Goal: Transaction & Acquisition: Purchase product/service

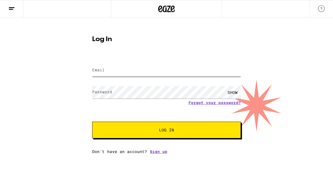
type input "[PERSON_NAME][EMAIL_ADDRESS][DOMAIN_NAME]"
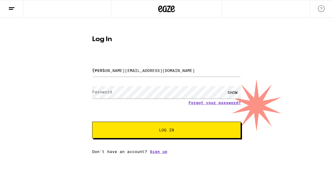
click at [146, 131] on span "Log In" at bounding box center [166, 130] width 104 height 4
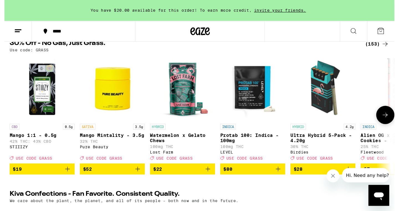
scroll to position [61, 0]
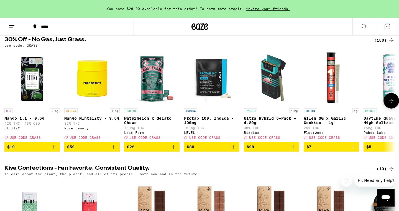
click at [332, 104] on icon at bounding box center [391, 100] width 7 height 7
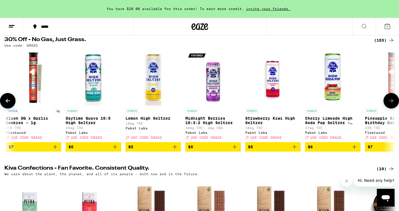
scroll to position [0, 330]
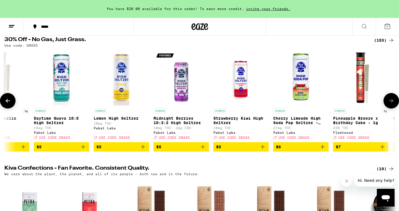
click at [332, 104] on icon at bounding box center [391, 100] width 7 height 7
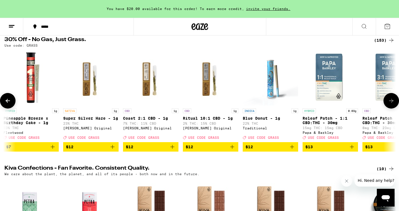
click at [332, 104] on icon at bounding box center [391, 100] width 7 height 7
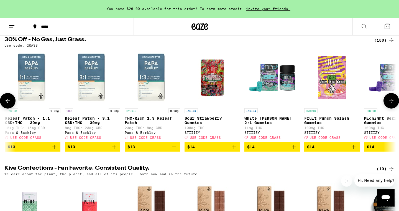
scroll to position [0, 989]
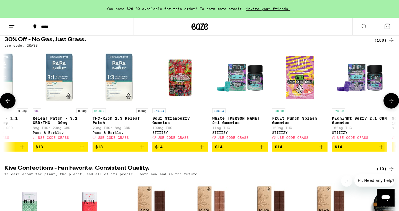
click at [332, 104] on icon at bounding box center [391, 100] width 7 height 7
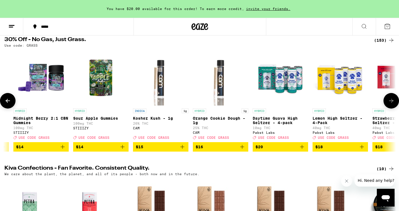
scroll to position [0, 1319]
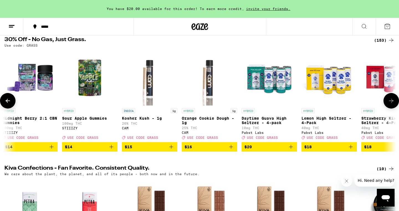
click at [169, 150] on icon "Add to bag" at bounding box center [171, 146] width 7 height 7
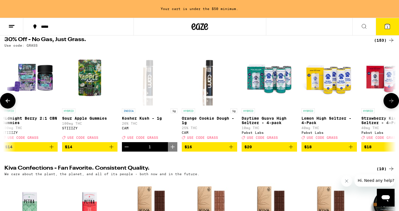
click at [230, 149] on icon "Add to bag" at bounding box center [231, 147] width 4 height 4
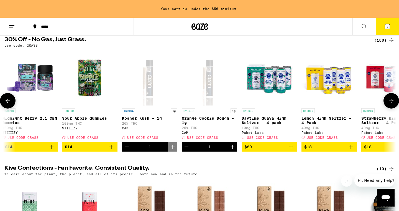
click at [332, 107] on button at bounding box center [392, 101] width 16 height 16
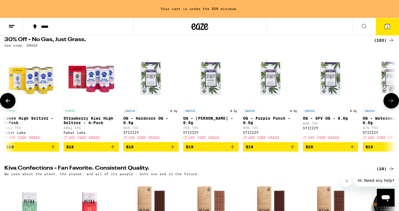
scroll to position [0, 1649]
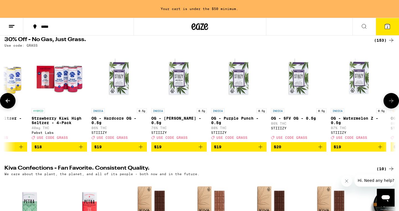
click at [332, 108] on button at bounding box center [392, 101] width 16 height 16
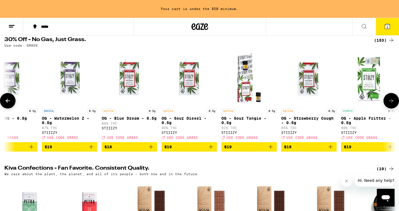
scroll to position [0, 1979]
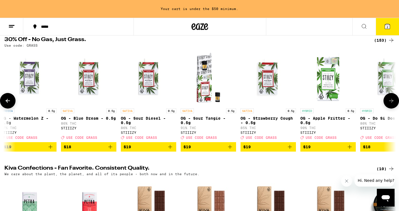
click at [332, 108] on button at bounding box center [392, 101] width 16 height 16
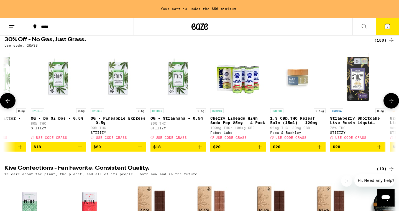
scroll to position [0, 2309]
click at [332, 108] on button at bounding box center [392, 101] width 16 height 16
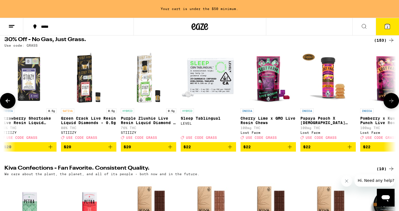
scroll to position [0, 2639]
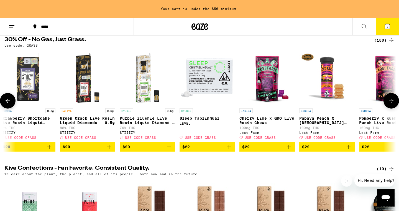
click at [332, 108] on button at bounding box center [392, 101] width 16 height 16
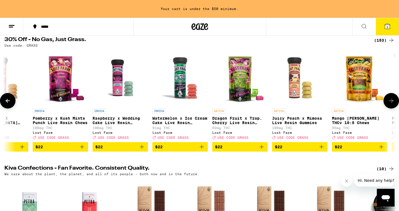
scroll to position [0, 2968]
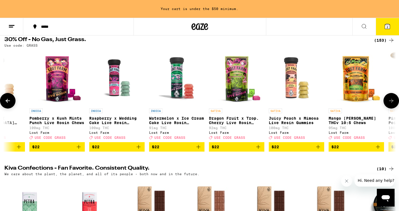
click at [332, 108] on button at bounding box center [392, 101] width 16 height 16
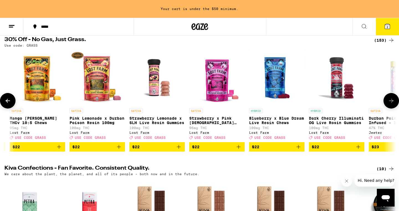
scroll to position [0, 3298]
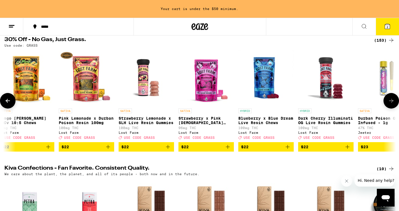
click at [332, 108] on button at bounding box center [392, 101] width 16 height 16
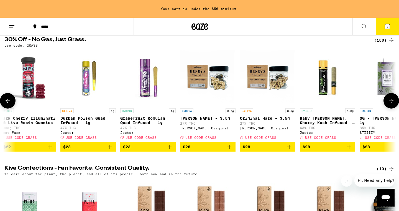
scroll to position [0, 3628]
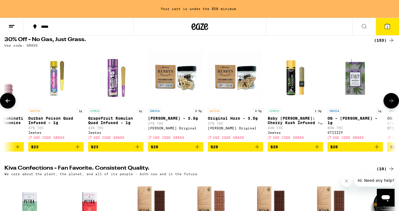
click at [332, 108] on button at bounding box center [392, 101] width 16 height 16
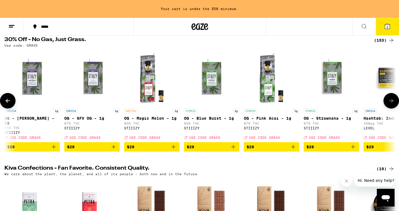
scroll to position [0, 3958]
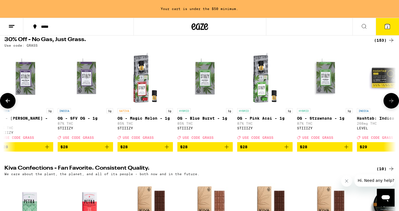
click at [332, 108] on button at bounding box center [392, 101] width 16 height 16
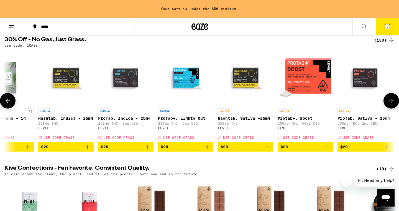
scroll to position [0, 4288]
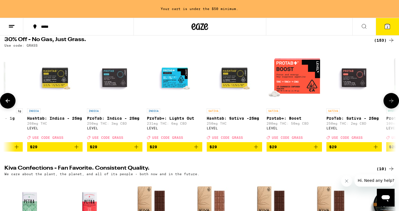
click at [332, 108] on button at bounding box center [392, 101] width 16 height 16
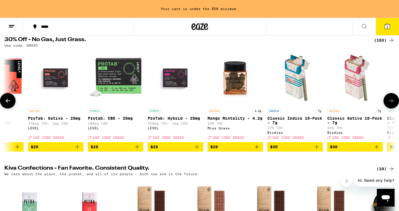
scroll to position [0, 4617]
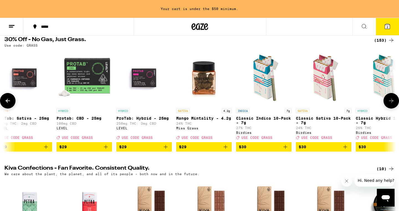
click at [286, 150] on icon "Add to bag" at bounding box center [285, 146] width 7 height 7
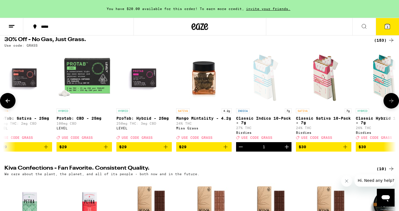
click at [332, 104] on icon at bounding box center [391, 100] width 7 height 7
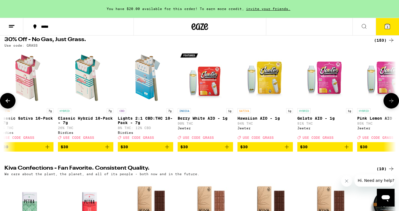
scroll to position [0, 4947]
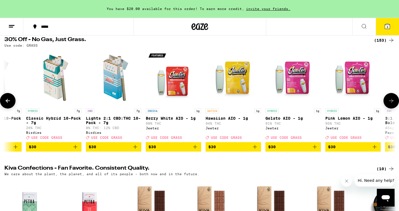
click at [332, 104] on icon at bounding box center [391, 100] width 7 height 7
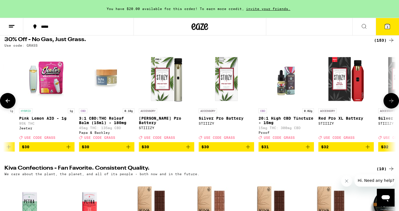
scroll to position [0, 5277]
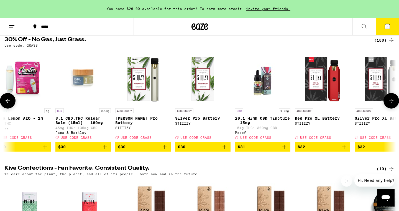
click at [332, 104] on icon at bounding box center [391, 100] width 7 height 7
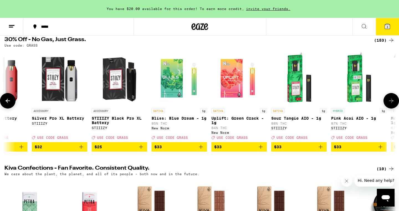
scroll to position [0, 5607]
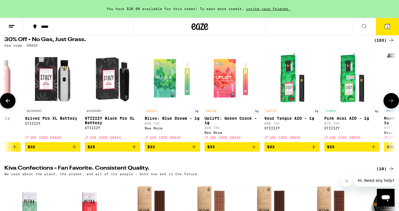
click at [332, 104] on icon at bounding box center [391, 100] width 7 height 7
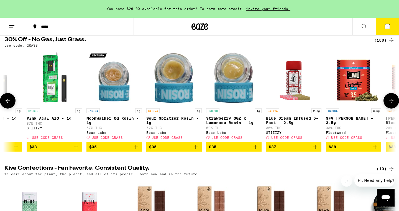
scroll to position [0, 5937]
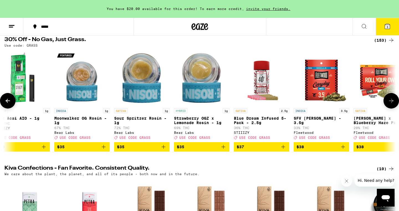
click at [332, 104] on icon at bounding box center [391, 100] width 7 height 7
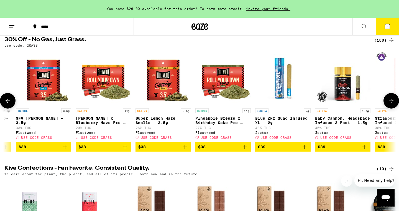
scroll to position [0, 6267]
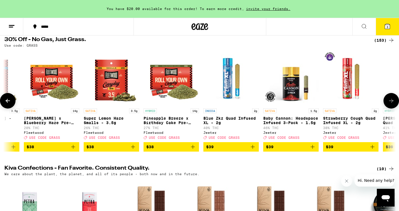
click at [332, 102] on icon at bounding box center [391, 100] width 7 height 7
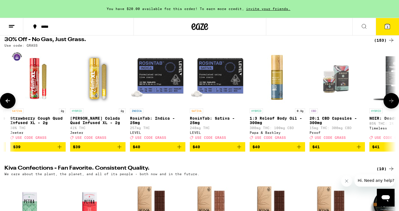
scroll to position [0, 6596]
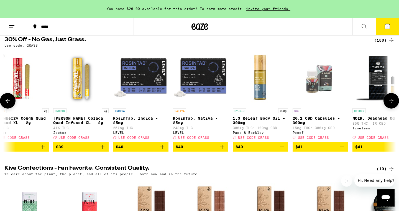
click at [332, 102] on icon at bounding box center [391, 100] width 7 height 7
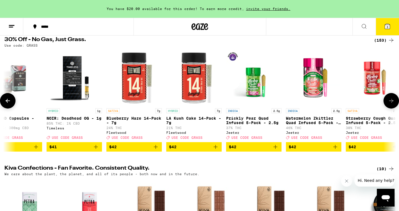
scroll to position [0, 6926]
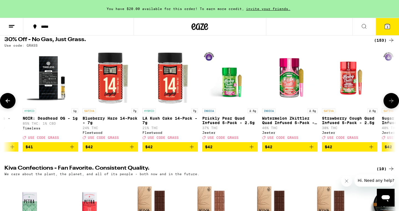
click at [332, 103] on icon at bounding box center [391, 100] width 7 height 7
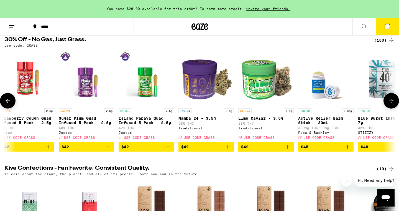
scroll to position [0, 7256]
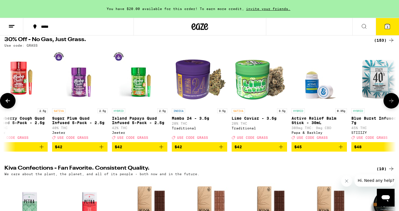
click at [332, 104] on icon at bounding box center [391, 100] width 7 height 7
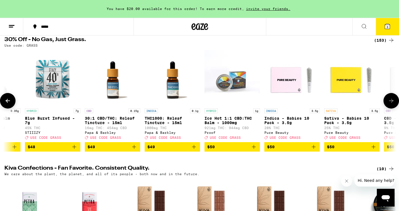
scroll to position [0, 7586]
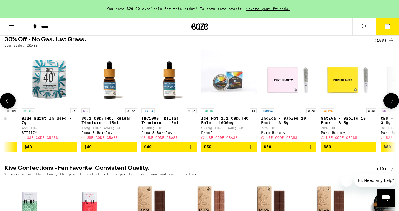
click at [332, 104] on icon at bounding box center [391, 100] width 7 height 7
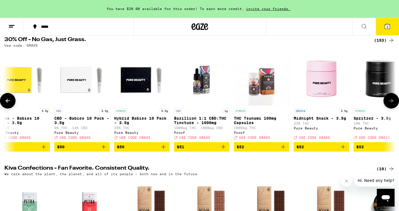
scroll to position [0, 7916]
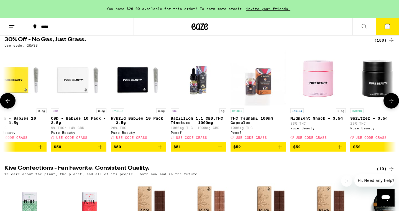
click at [332, 104] on icon at bounding box center [391, 100] width 7 height 7
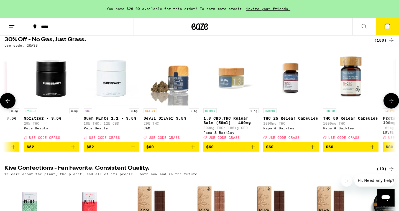
scroll to position [0, 8246]
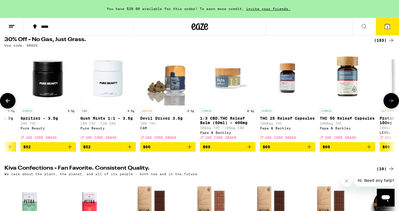
click at [332, 104] on icon at bounding box center [391, 100] width 7 height 7
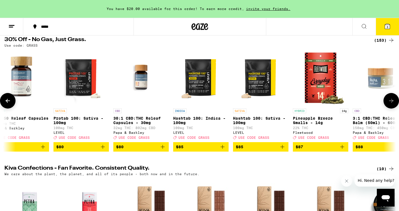
scroll to position [0, 8575]
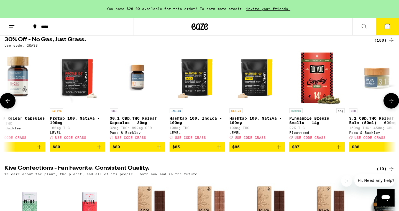
click at [332, 104] on icon at bounding box center [391, 100] width 7 height 7
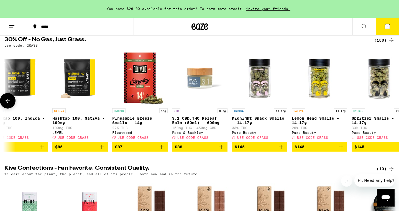
scroll to position [0, 8769]
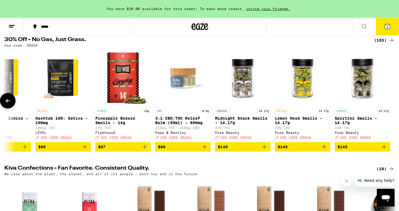
click at [7, 103] on icon at bounding box center [8, 101] width 4 height 4
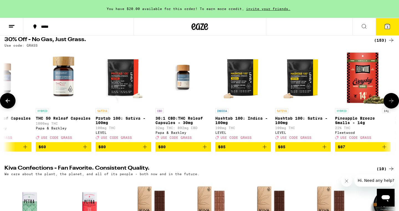
scroll to position [0, 8440]
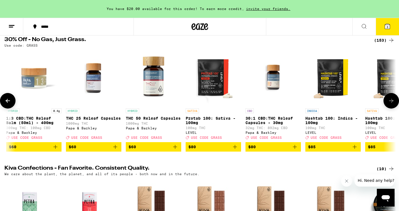
click at [6, 103] on icon at bounding box center [8, 101] width 4 height 4
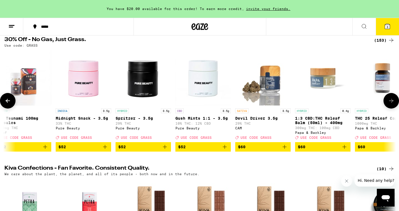
scroll to position [0, 8110]
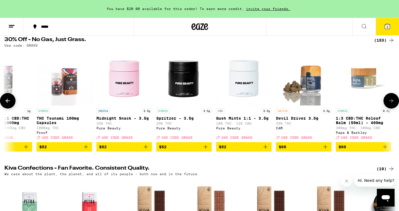
click at [8, 101] on icon at bounding box center [7, 100] width 7 height 7
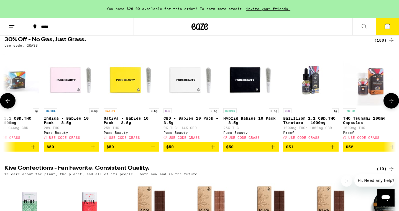
scroll to position [0, 7780]
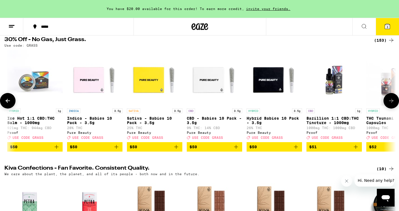
click at [8, 101] on icon at bounding box center [7, 100] width 7 height 7
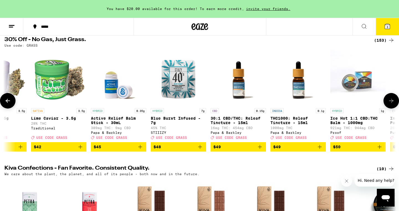
scroll to position [0, 7450]
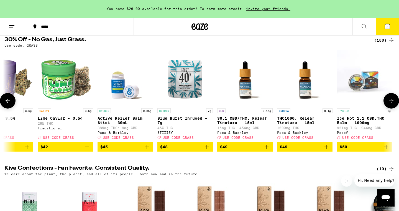
click at [9, 101] on icon at bounding box center [7, 100] width 7 height 7
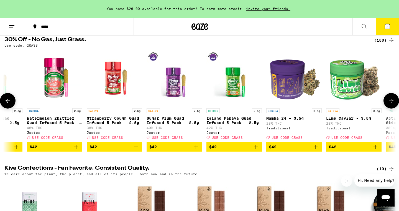
scroll to position [0, 7120]
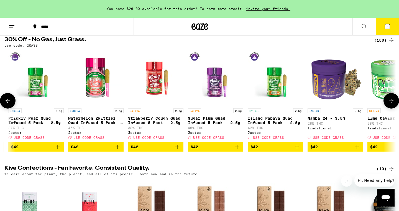
click at [332, 150] on icon "Add to bag" at bounding box center [357, 146] width 7 height 7
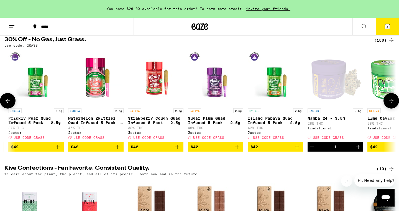
click at [7, 102] on icon at bounding box center [8, 101] width 4 height 4
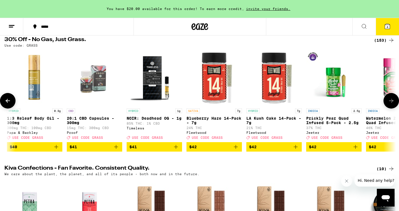
scroll to position [0, 6790]
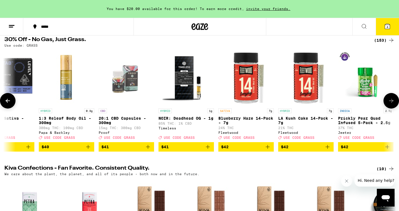
click at [7, 102] on icon at bounding box center [8, 101] width 4 height 4
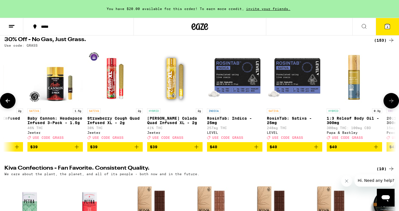
scroll to position [0, 6461]
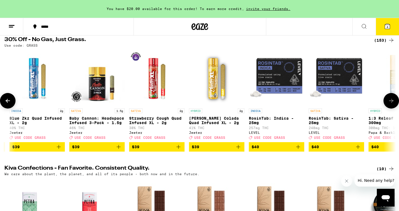
click at [7, 102] on icon at bounding box center [8, 101] width 4 height 4
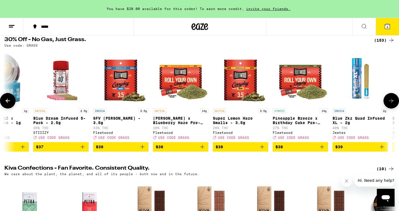
scroll to position [0, 6131]
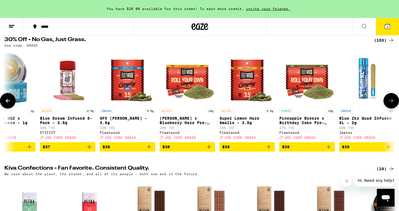
click at [7, 102] on icon at bounding box center [8, 101] width 4 height 4
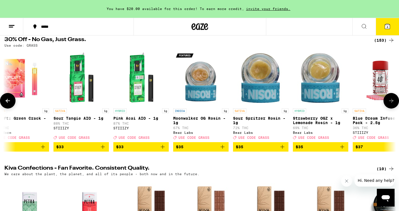
scroll to position [0, 5801]
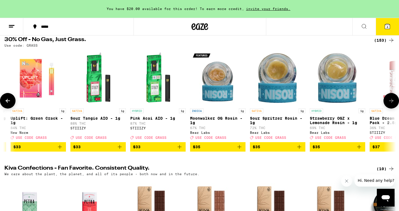
click at [6, 100] on icon at bounding box center [7, 100] width 7 height 7
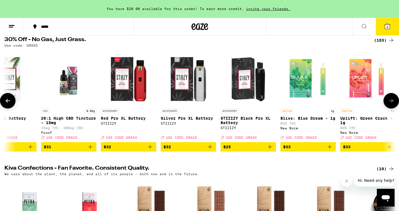
click at [6, 100] on icon at bounding box center [7, 100] width 7 height 7
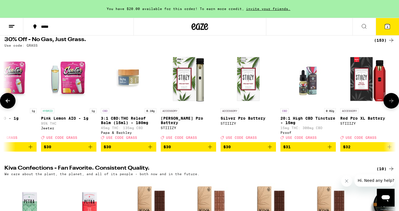
scroll to position [0, 5141]
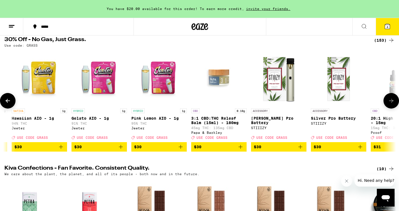
click at [6, 100] on icon at bounding box center [7, 100] width 7 height 7
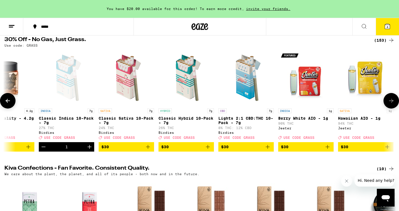
scroll to position [0, 4812]
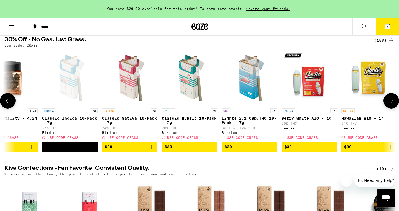
click at [6, 100] on icon at bounding box center [7, 100] width 7 height 7
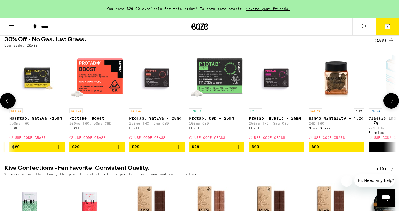
scroll to position [0, 4482]
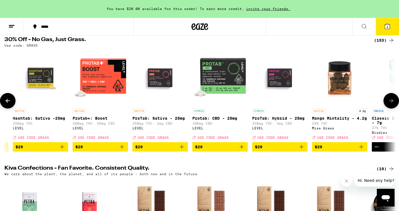
click at [7, 101] on icon at bounding box center [7, 100] width 7 height 7
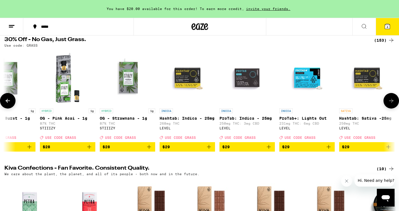
scroll to position [0, 4152]
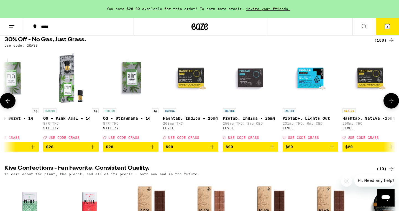
click at [5, 103] on icon at bounding box center [7, 100] width 7 height 7
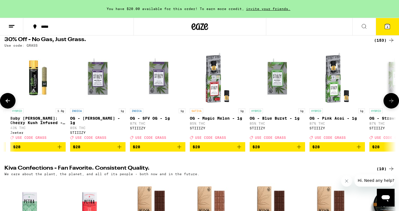
scroll to position [0, 3822]
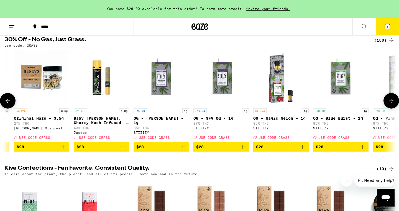
click at [6, 103] on icon at bounding box center [8, 101] width 4 height 4
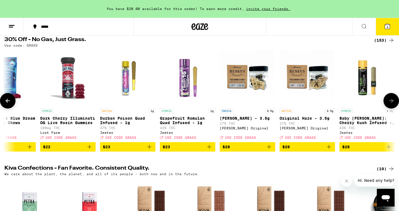
scroll to position [0, 3492]
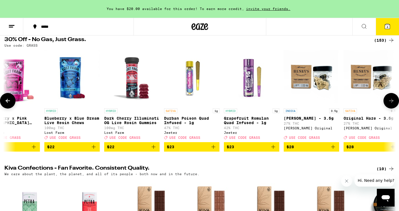
click at [332, 149] on icon "Add to bag" at bounding box center [333, 147] width 4 height 4
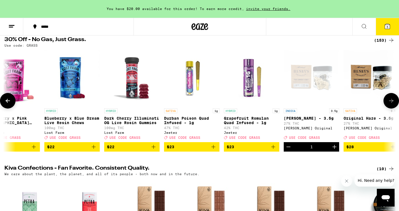
click at [6, 104] on icon at bounding box center [7, 100] width 7 height 7
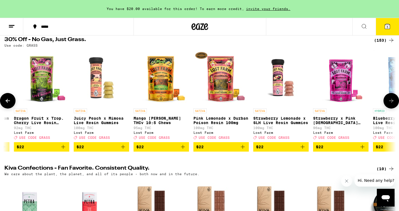
scroll to position [0, 3162]
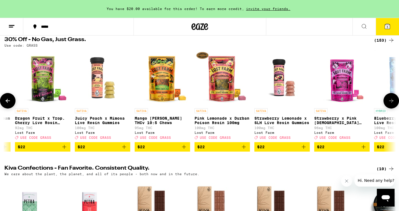
click at [6, 104] on icon at bounding box center [7, 100] width 7 height 7
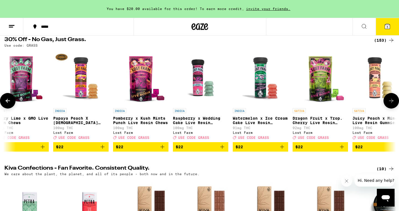
scroll to position [0, 2833]
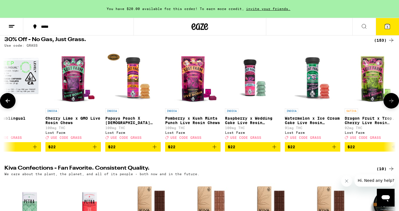
click at [6, 104] on icon at bounding box center [7, 100] width 7 height 7
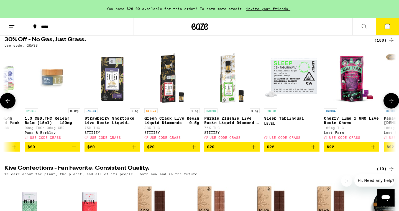
scroll to position [0, 2503]
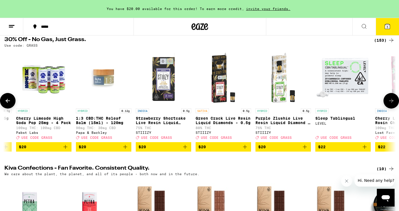
click at [6, 104] on icon at bounding box center [7, 100] width 7 height 7
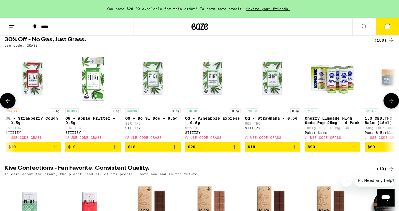
scroll to position [0, 2173]
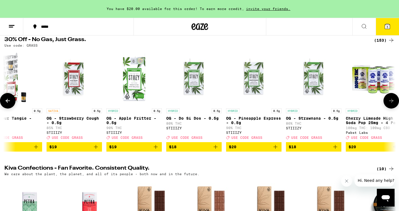
click at [6, 104] on icon at bounding box center [7, 100] width 7 height 7
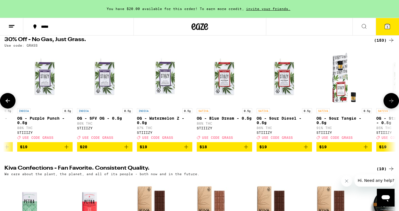
click at [6, 104] on icon at bounding box center [7, 100] width 7 height 7
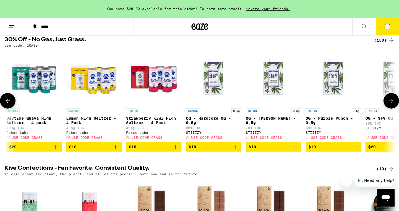
scroll to position [0, 1513]
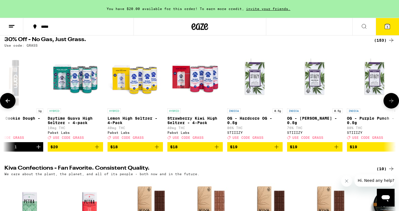
click at [6, 104] on icon at bounding box center [7, 100] width 7 height 7
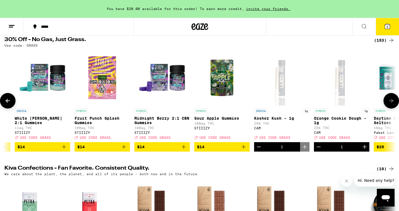
scroll to position [0, 1183]
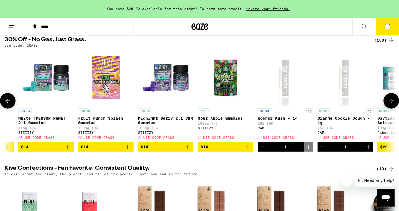
click at [9, 108] on button at bounding box center [8, 101] width 16 height 16
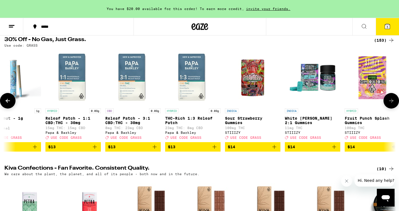
scroll to position [0, 854]
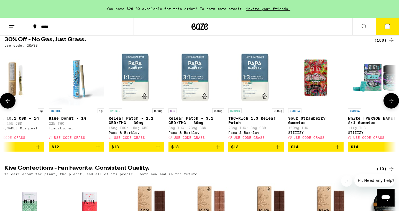
click at [9, 107] on button at bounding box center [8, 101] width 16 height 16
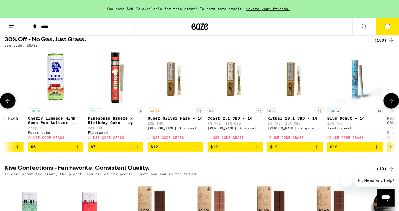
scroll to position [0, 524]
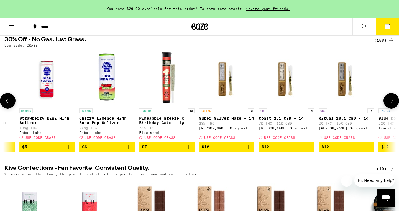
click at [9, 107] on button at bounding box center [8, 101] width 16 height 16
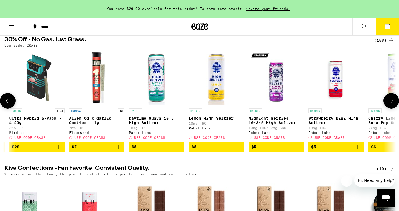
scroll to position [0, 194]
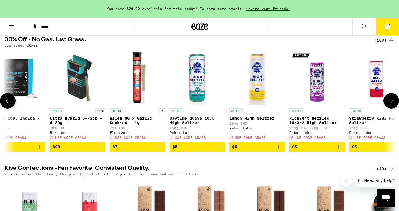
click at [9, 104] on icon at bounding box center [7, 100] width 7 height 7
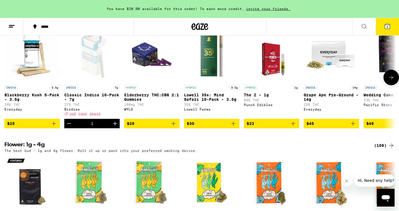
scroll to position [466, 0]
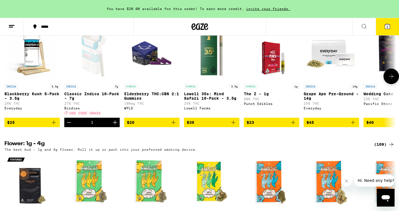
click at [332, 80] on icon at bounding box center [391, 76] width 7 height 7
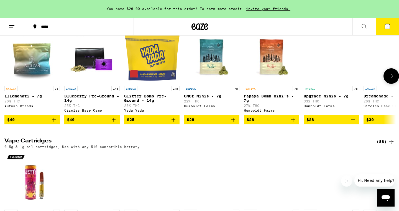
scroll to position [717, 0]
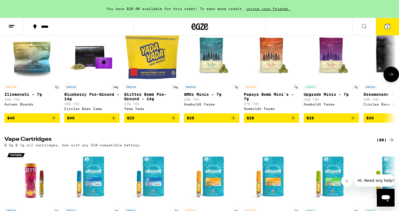
click at [332, 78] on icon at bounding box center [391, 74] width 7 height 7
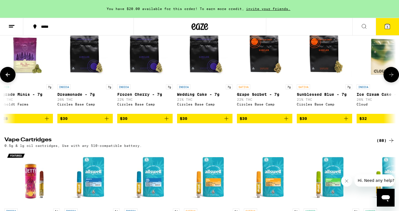
scroll to position [0, 330]
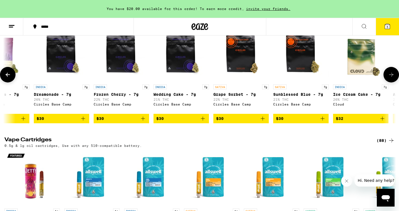
click at [332, 78] on icon at bounding box center [391, 74] width 7 height 7
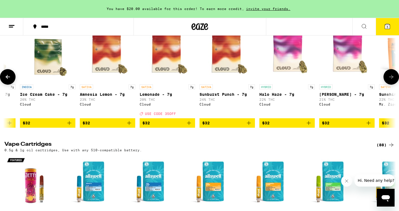
scroll to position [0, 660]
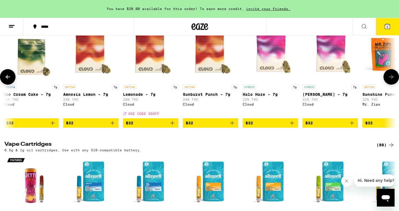
click at [332, 80] on icon at bounding box center [391, 76] width 7 height 7
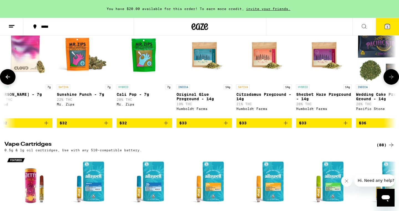
scroll to position [0, 989]
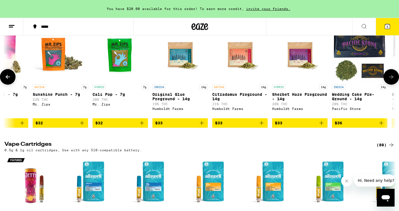
click at [332, 80] on icon at bounding box center [391, 76] width 7 height 7
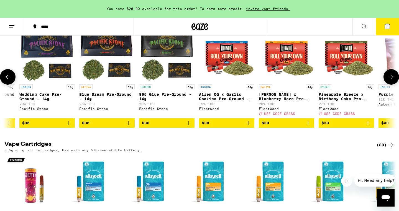
scroll to position [0, 1319]
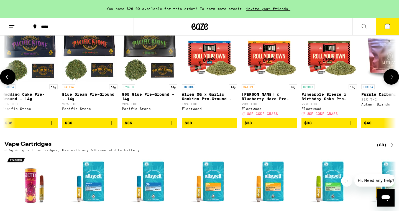
click at [332, 80] on icon at bounding box center [391, 76] width 7 height 7
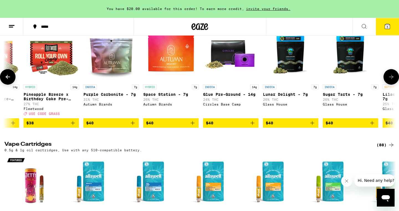
scroll to position [0, 1649]
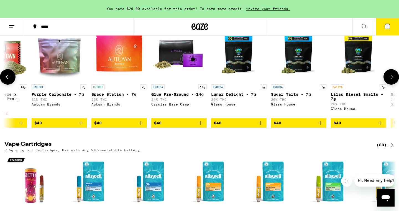
click at [332, 85] on button at bounding box center [392, 77] width 16 height 16
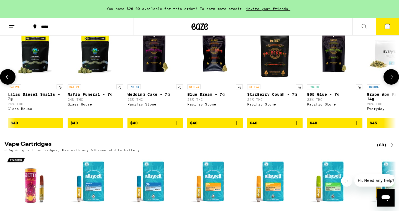
scroll to position [0, 1979]
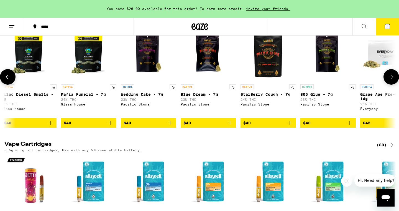
click at [332, 85] on button at bounding box center [392, 77] width 16 height 16
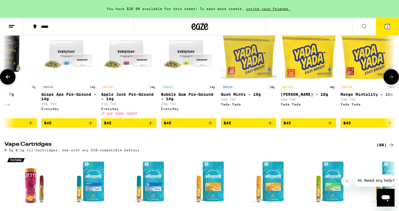
scroll to position [0, 2309]
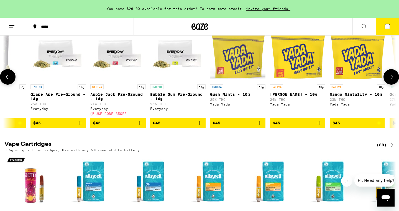
click at [332, 85] on button at bounding box center [392, 77] width 16 height 16
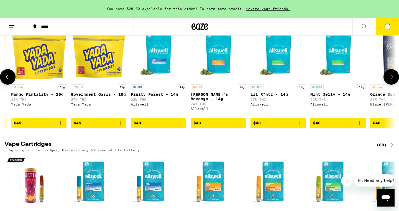
scroll to position [0, 2639]
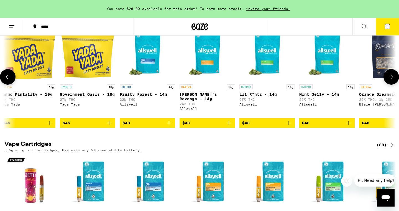
click at [332, 85] on button at bounding box center [392, 77] width 16 height 16
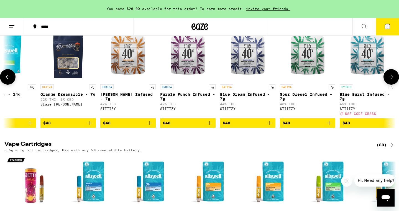
scroll to position [0, 2968]
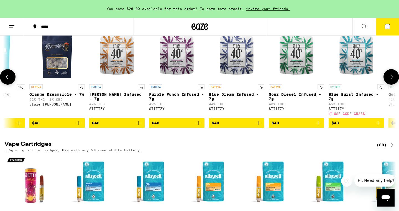
click at [332, 85] on button at bounding box center [392, 77] width 16 height 16
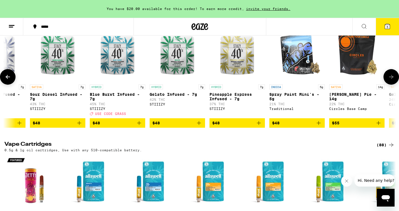
scroll to position [0, 3298]
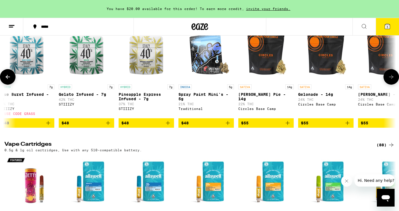
click at [332, 85] on button at bounding box center [392, 77] width 16 height 16
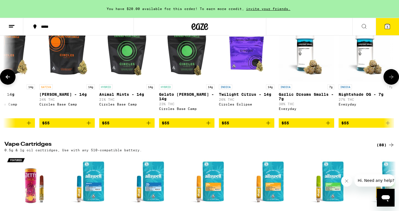
scroll to position [0, 3628]
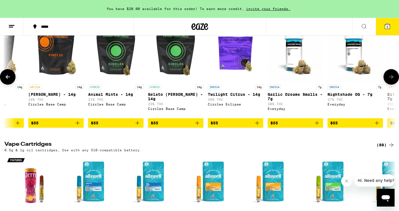
click at [332, 85] on button at bounding box center [392, 77] width 16 height 16
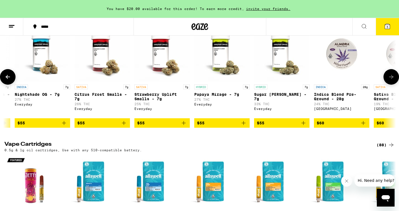
scroll to position [0, 3958]
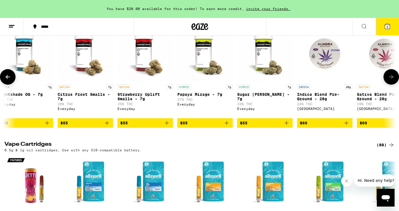
click at [332, 85] on button at bounding box center [392, 77] width 16 height 16
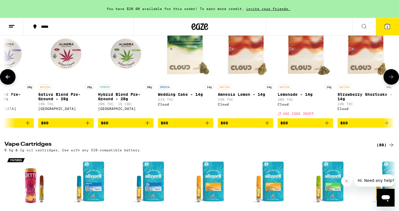
scroll to position [0, 4288]
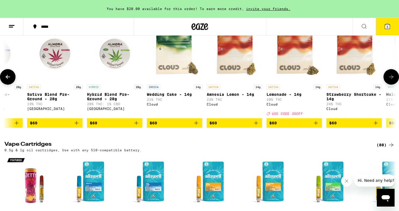
click at [332, 85] on button at bounding box center [392, 77] width 16 height 16
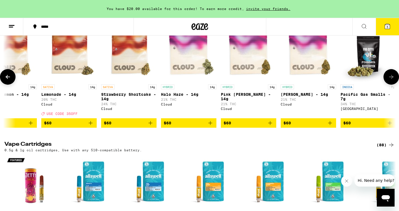
scroll to position [0, 4617]
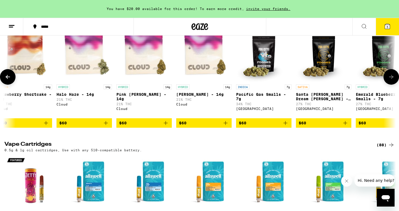
click at [332, 85] on button at bounding box center [392, 77] width 16 height 16
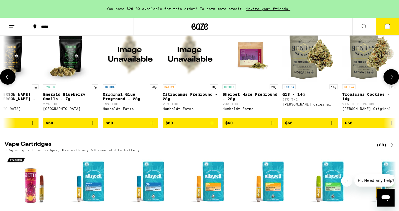
scroll to position [0, 4947]
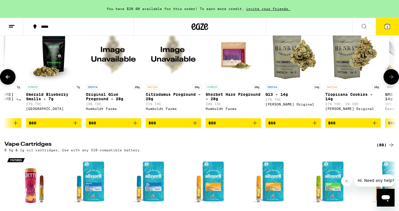
click at [300, 126] on span "$66" at bounding box center [293, 122] width 50 height 7
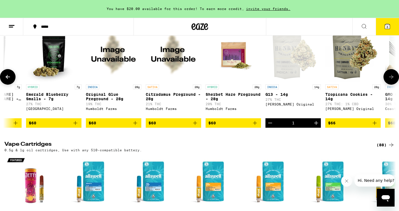
click at [332, 80] on icon at bounding box center [391, 76] width 7 height 7
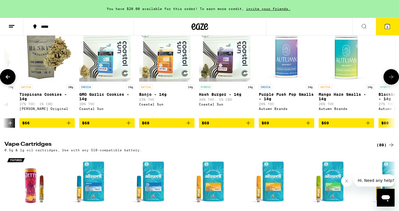
scroll to position [0, 5277]
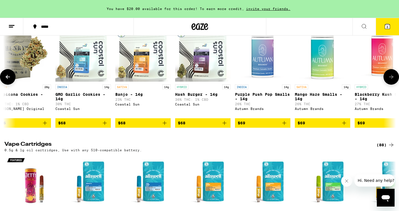
click at [332, 80] on icon at bounding box center [391, 76] width 7 height 7
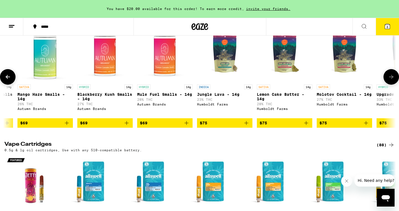
scroll to position [0, 5607]
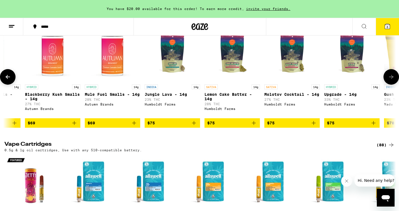
click at [332, 80] on icon at bounding box center [391, 76] width 7 height 7
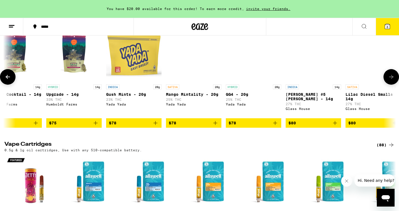
scroll to position [0, 5937]
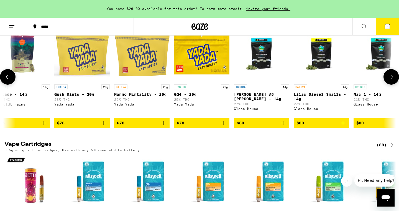
click at [332, 80] on icon at bounding box center [391, 76] width 7 height 7
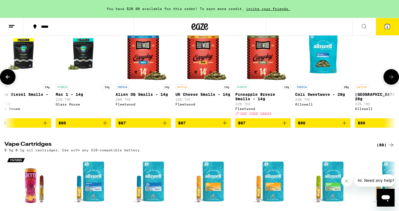
scroll to position [0, 6267]
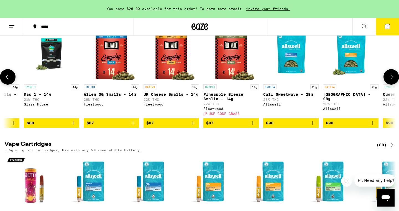
click at [332, 80] on icon at bounding box center [391, 76] width 7 height 7
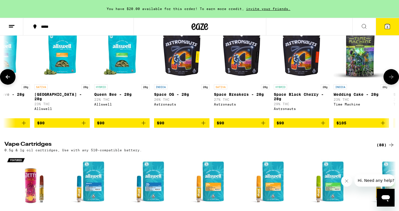
scroll to position [0, 6596]
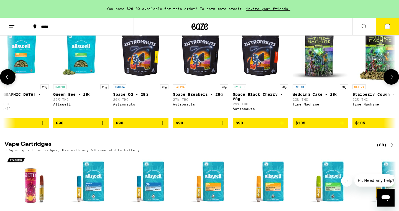
click at [332, 80] on icon at bounding box center [391, 76] width 7 height 7
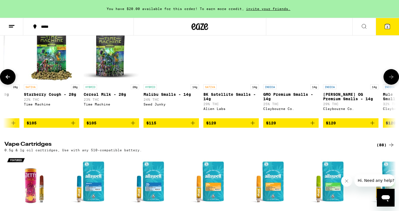
scroll to position [0, 6926]
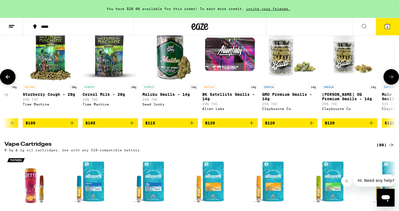
click at [332, 80] on icon at bounding box center [391, 76] width 7 height 7
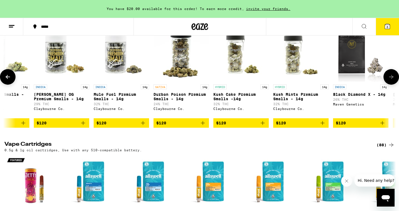
scroll to position [0, 7256]
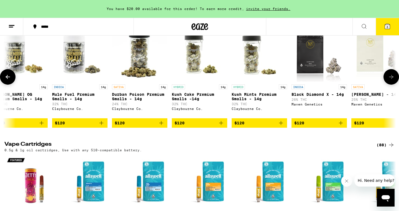
click at [332, 79] on icon at bounding box center [391, 77] width 4 height 4
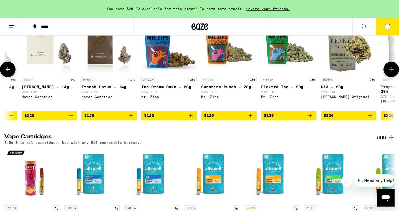
scroll to position [725, 0]
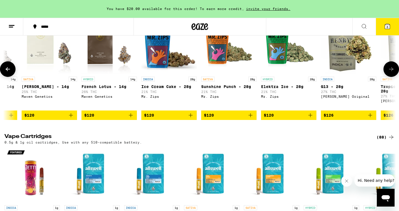
click at [332, 77] on button at bounding box center [392, 69] width 16 height 16
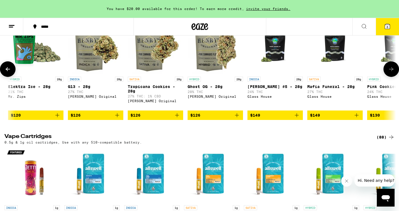
scroll to position [0, 7916]
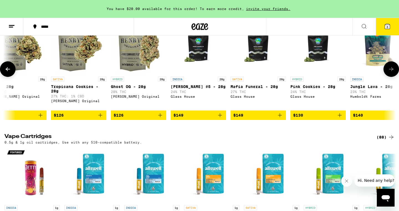
click at [332, 77] on button at bounding box center [392, 69] width 16 height 16
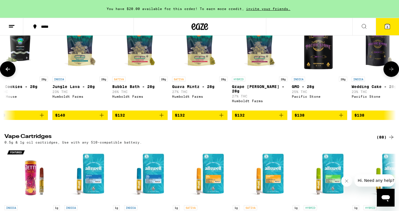
scroll to position [0, 8246]
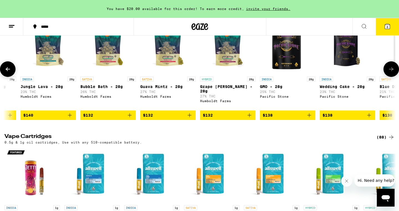
click at [332, 77] on button at bounding box center [392, 69] width 16 height 16
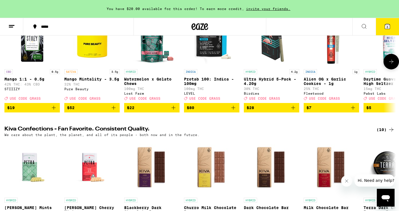
scroll to position [0, 0]
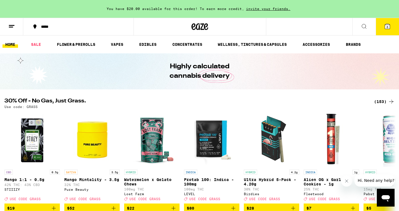
click at [332, 27] on span "6" at bounding box center [388, 26] width 2 height 3
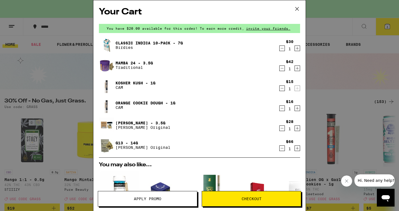
click at [283, 128] on icon "Decrement" at bounding box center [282, 128] width 5 height 7
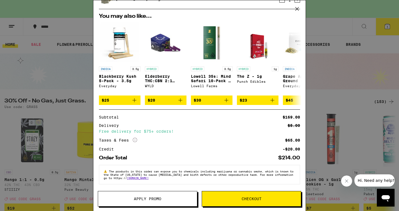
scroll to position [132, 0]
click at [148, 179] on span "Apply Promo" at bounding box center [147, 199] width 27 height 4
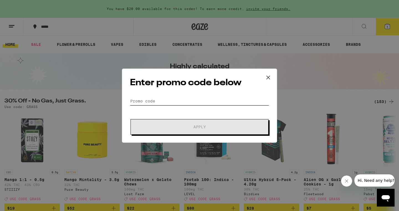
click at [162, 101] on input "Promo Code" at bounding box center [199, 101] width 139 height 8
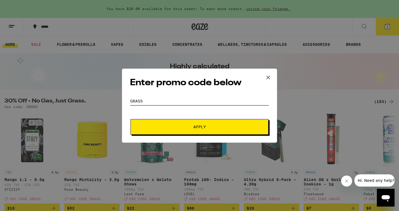
type input "grass"
click at [174, 128] on span "Apply" at bounding box center [200, 127] width 100 height 4
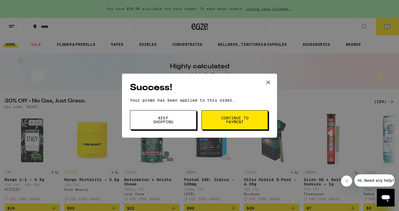
click at [174, 122] on span "Keep Shopping" at bounding box center [163, 120] width 28 height 8
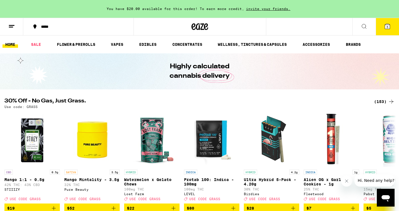
click at [332, 25] on span "5" at bounding box center [388, 26] width 2 height 3
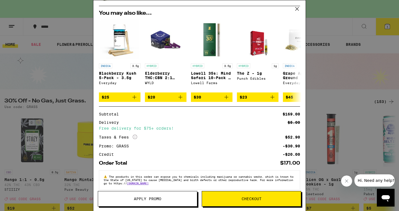
scroll to position [141, 0]
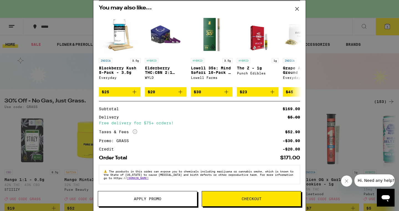
click at [254, 179] on span "Checkout" at bounding box center [252, 199] width 20 height 4
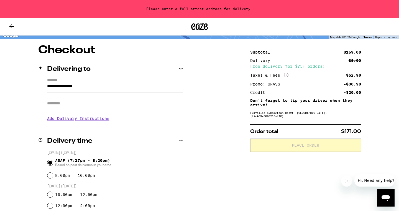
scroll to position [40, 0]
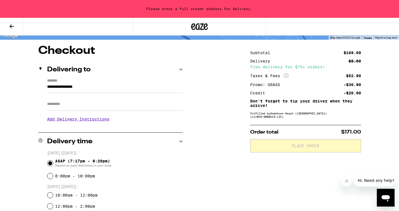
click at [152, 91] on input "**********" at bounding box center [115, 87] width 136 height 9
click at [46, 87] on div "**********" at bounding box center [110, 102] width 145 height 48
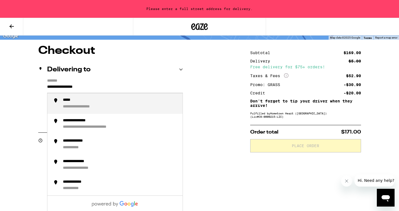
click at [47, 88] on input "**********" at bounding box center [115, 87] width 136 height 9
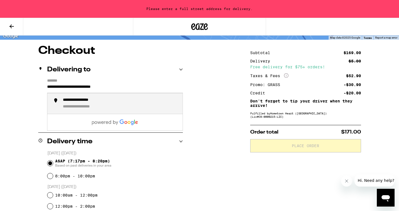
click at [74, 109] on div "**********" at bounding box center [87, 106] width 48 height 5
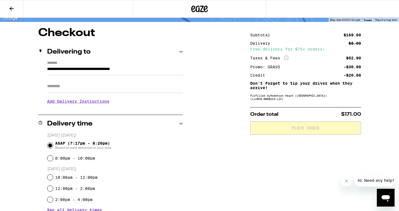
type input "**********"
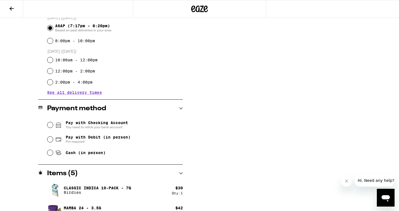
scroll to position [156, 0]
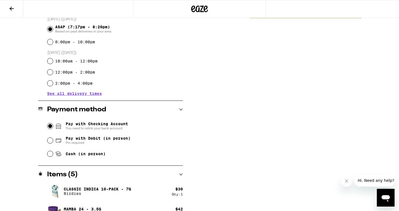
click at [51, 125] on input "Pay with Checking Account You need to relink your bank account" at bounding box center [50, 126] width 6 height 6
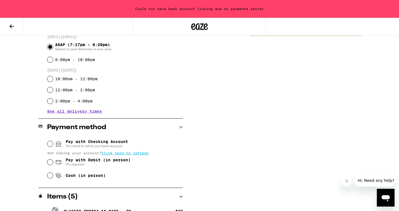
scroll to position [174, 0]
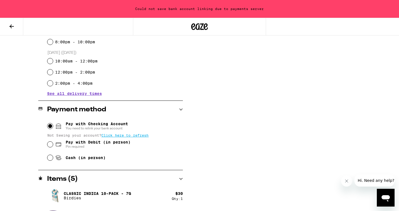
click at [50, 126] on input "Pay with Checking Account You need to relink your bank account" at bounding box center [50, 126] width 6 height 6
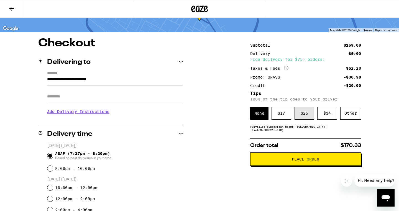
scroll to position [37, 0]
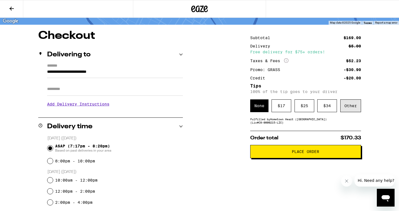
click at [332, 107] on div "Other" at bounding box center [350, 105] width 21 height 13
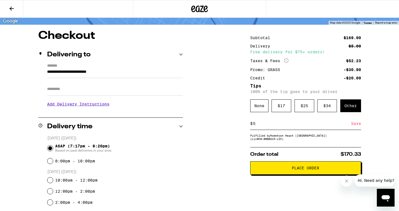
type input "5"
click at [332, 126] on div "Save" at bounding box center [356, 123] width 10 height 12
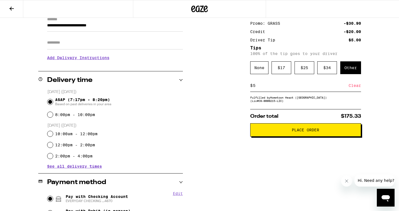
scroll to position [83, 0]
click at [332, 134] on button "Place Order" at bounding box center [305, 129] width 111 height 13
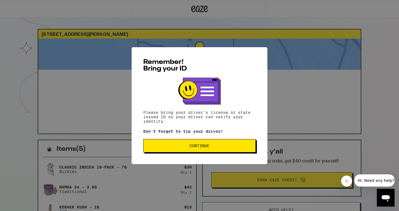
click at [221, 145] on span "Continue" at bounding box center [199, 146] width 103 height 4
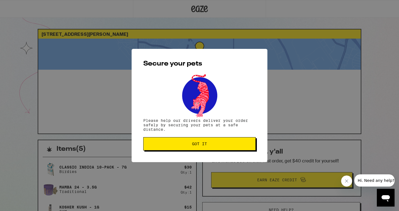
click at [221, 145] on span "Got it" at bounding box center [199, 144] width 103 height 4
